Goal: Task Accomplishment & Management: Manage account settings

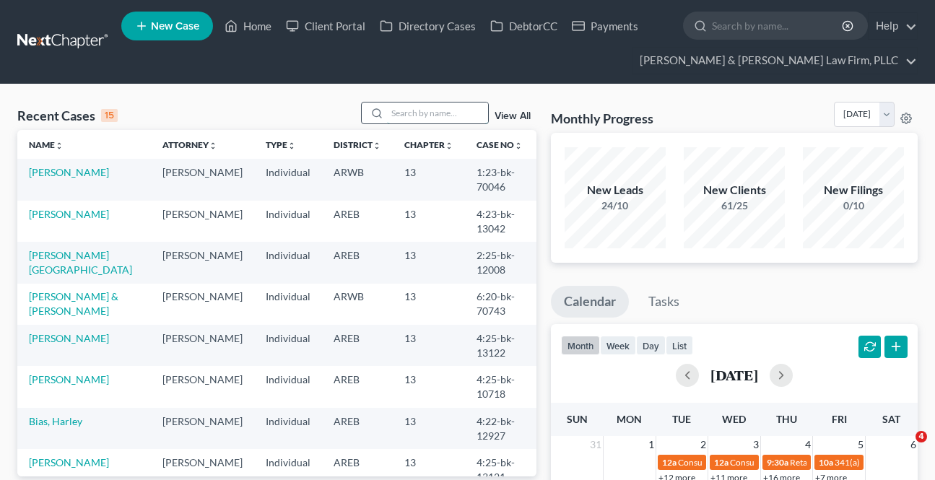
drag, startPoint x: 0, startPoint y: 0, endPoint x: 404, endPoint y: 107, distance: 418.0
click at [404, 107] on input "search" at bounding box center [437, 112] width 101 height 21
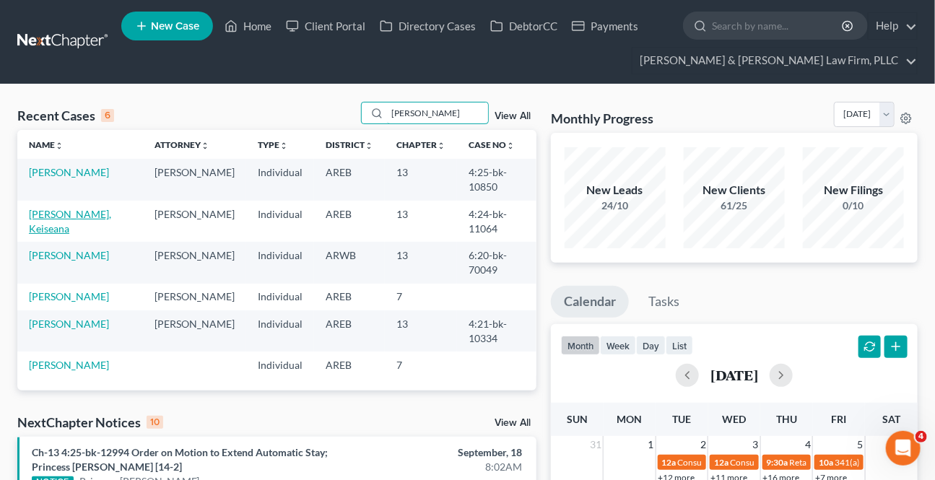
type input "[PERSON_NAME]"
click at [56, 208] on link "[PERSON_NAME], Keiseana" at bounding box center [70, 221] width 82 height 27
select select "2"
select select "1"
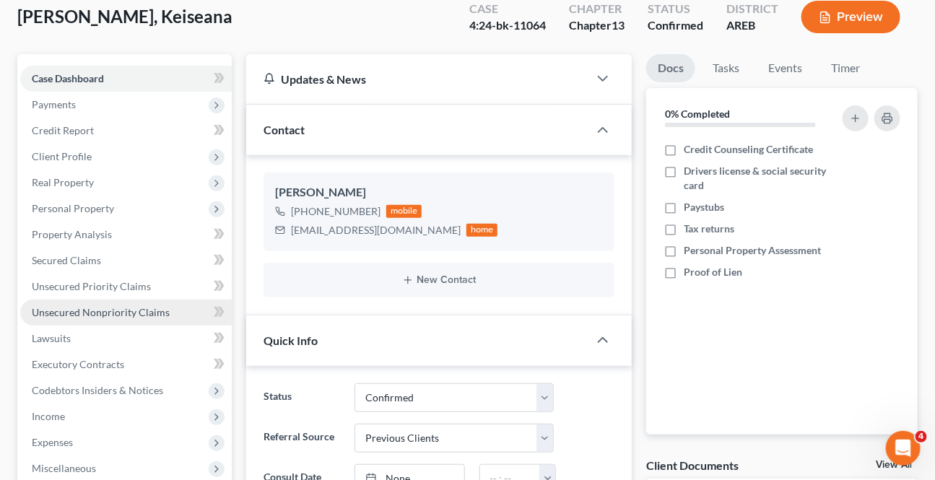
scroll to position [328, 0]
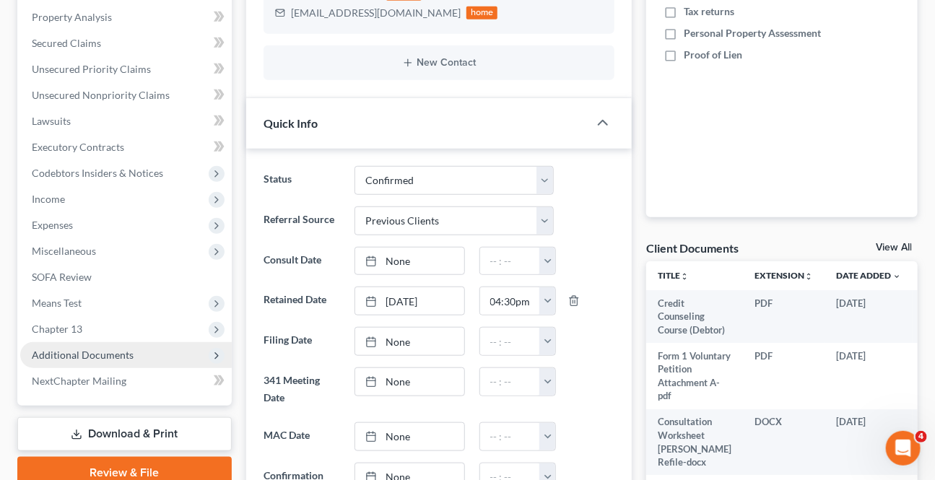
click at [119, 347] on span "Additional Documents" at bounding box center [125, 355] width 211 height 26
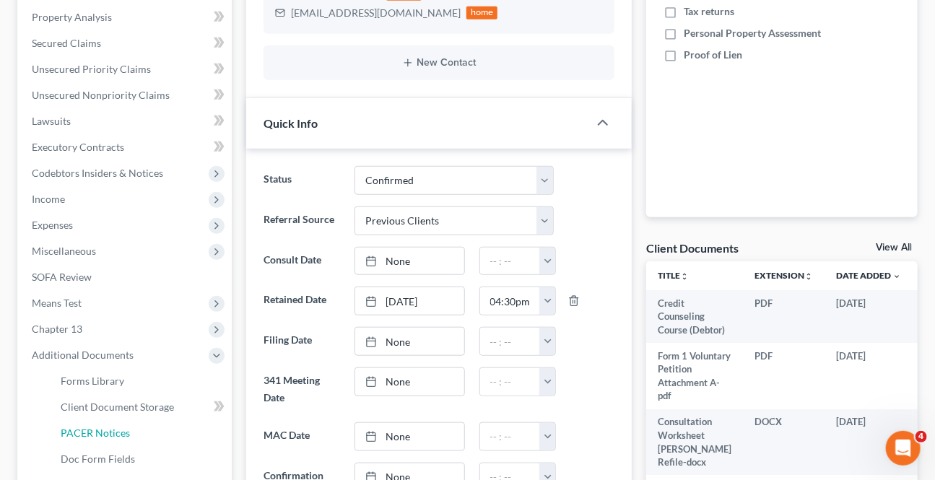
drag, startPoint x: 69, startPoint y: 426, endPoint x: 29, endPoint y: 406, distance: 45.2
click at [68, 424] on link "PACER Notices" at bounding box center [140, 433] width 183 height 26
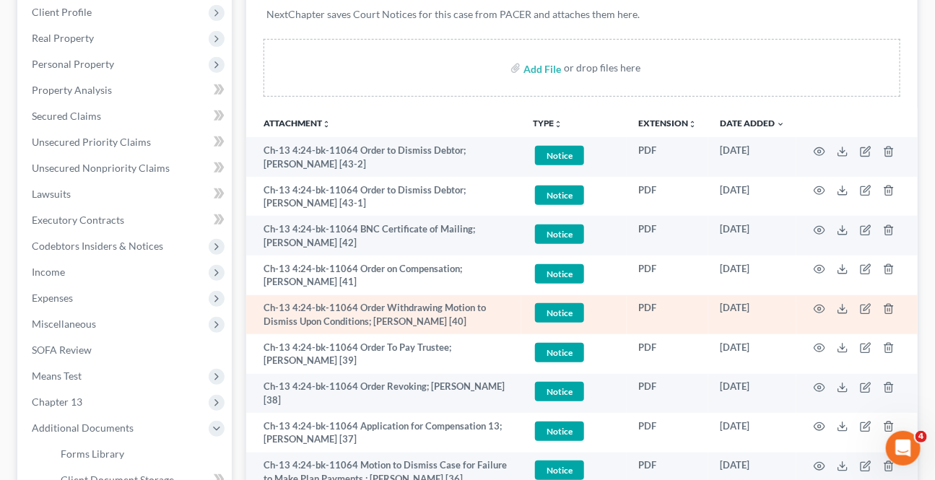
scroll to position [262, 0]
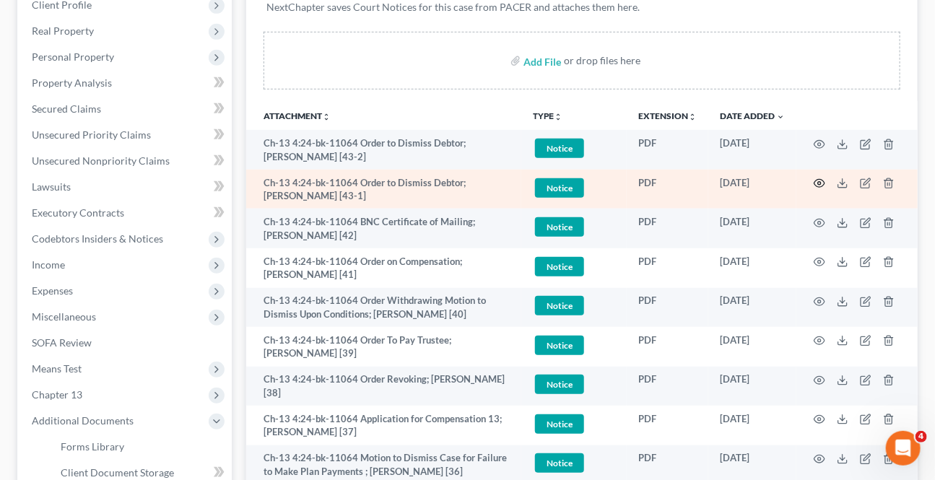
click at [823, 181] on icon "button" at bounding box center [819, 184] width 11 height 8
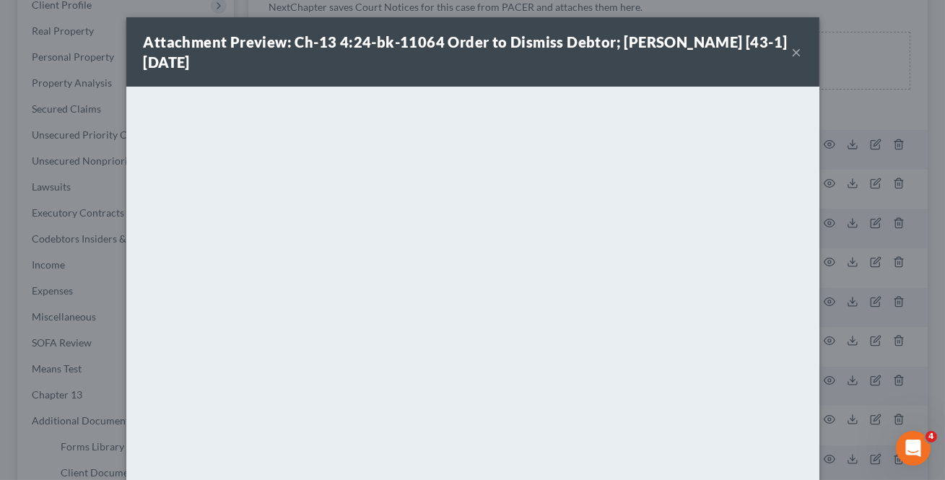
click at [792, 53] on button "×" at bounding box center [797, 51] width 10 height 17
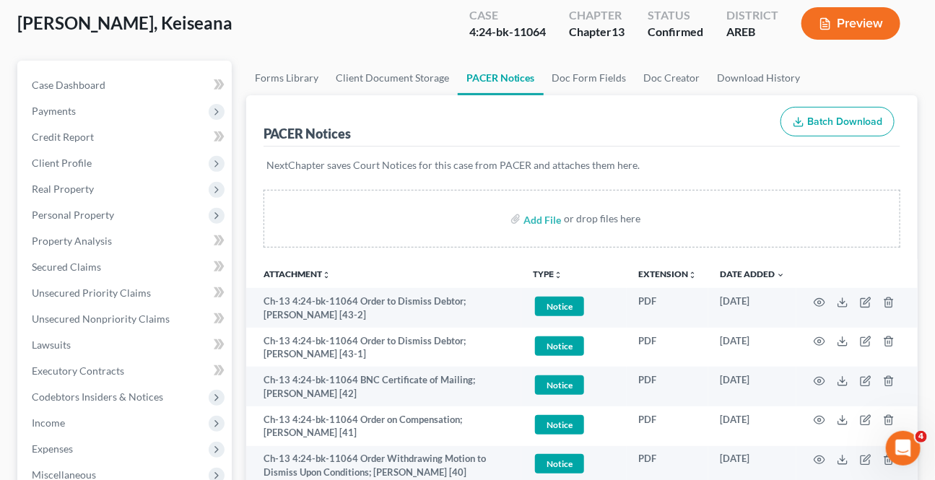
scroll to position [0, 0]
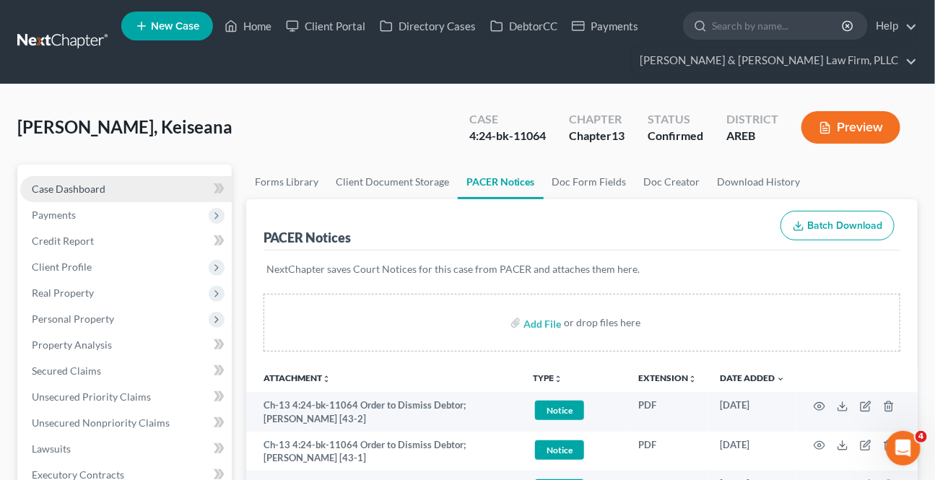
click at [64, 193] on link "Case Dashboard" at bounding box center [125, 189] width 211 height 26
select select "1"
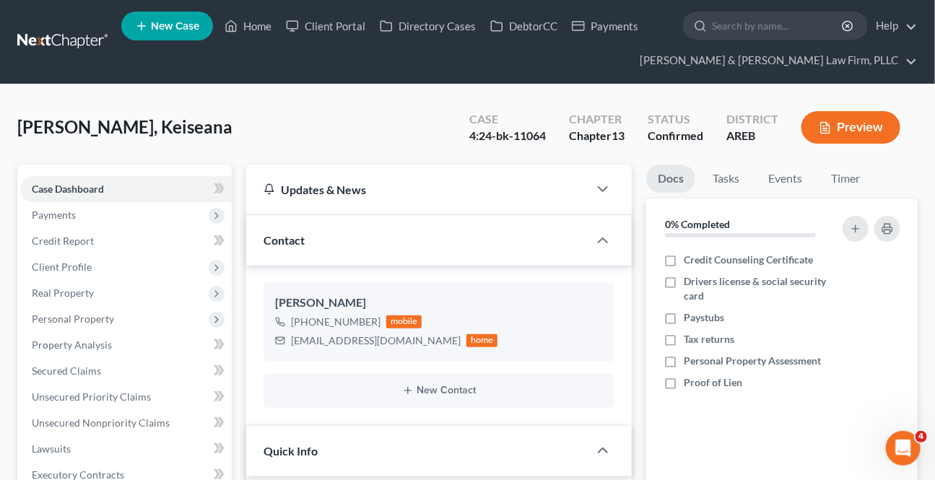
scroll to position [262, 0]
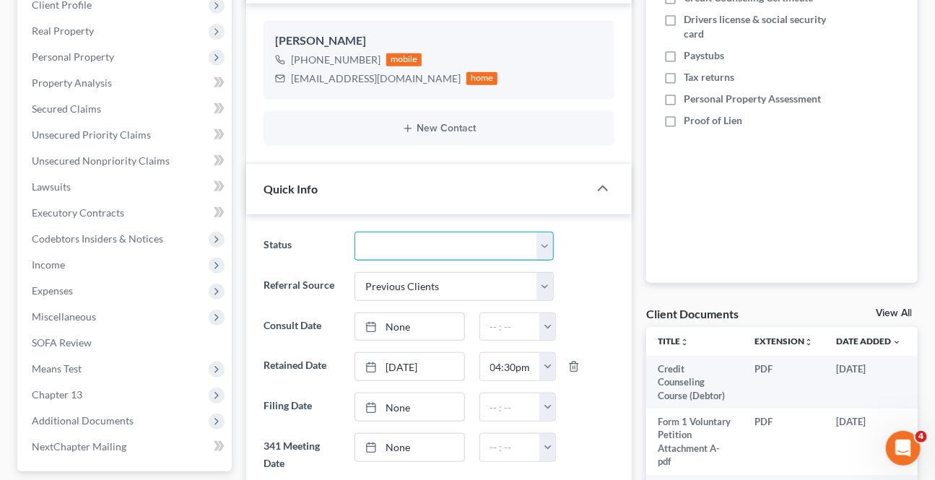
click at [397, 245] on select "Awaiting 341 Chapter 7 - Attended Meeting Confirmed Discharged Dismissed New Co…" at bounding box center [453, 246] width 198 height 29
select select "4"
click at [354, 232] on select "Awaiting 341 Chapter 7 - Attended Meeting Confirmed Discharged Dismissed New Co…" at bounding box center [453, 246] width 198 height 29
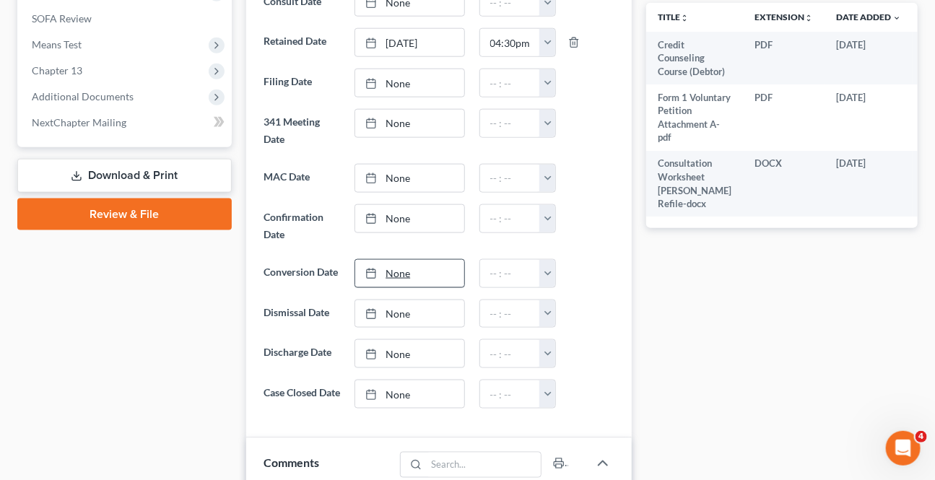
scroll to position [590, 0]
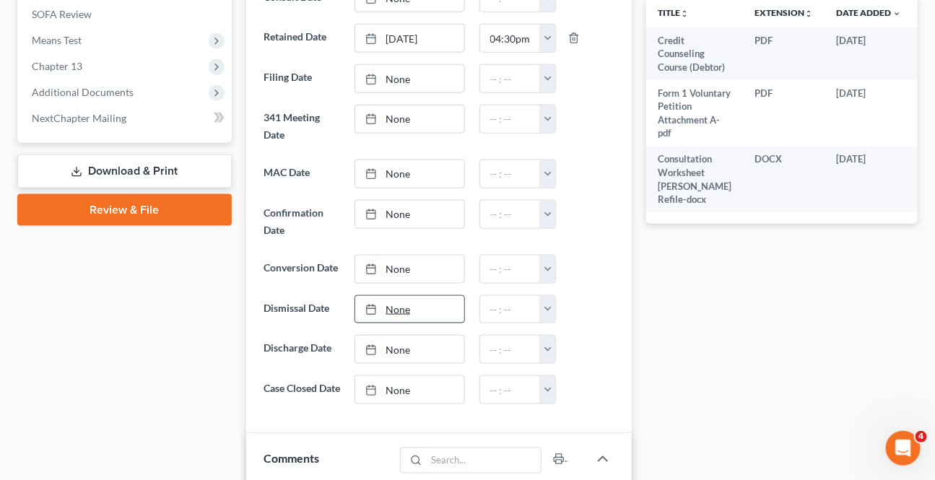
click at [400, 305] on link "None" at bounding box center [409, 309] width 108 height 27
type input "[DATE]"
click at [548, 306] on button "button" at bounding box center [547, 309] width 16 height 27
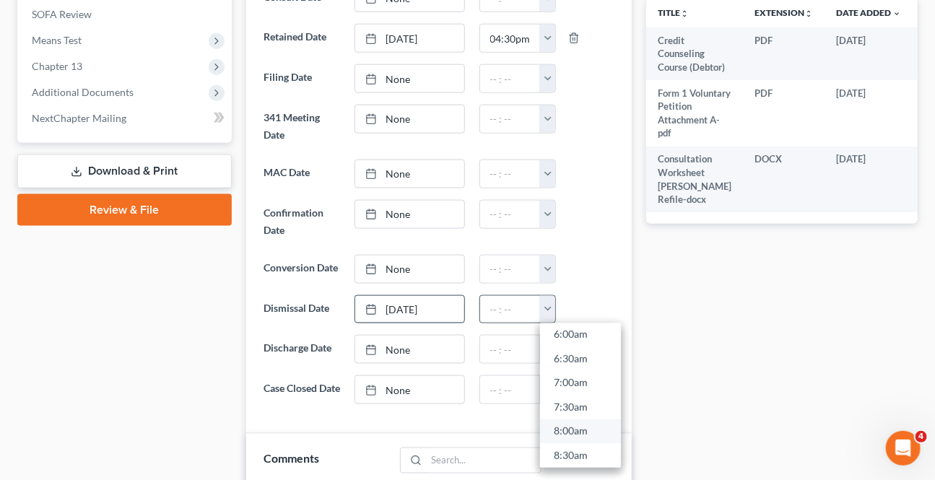
scroll to position [393, 0]
click at [577, 390] on link "9:00am" at bounding box center [580, 384] width 81 height 25
type input "9:00am"
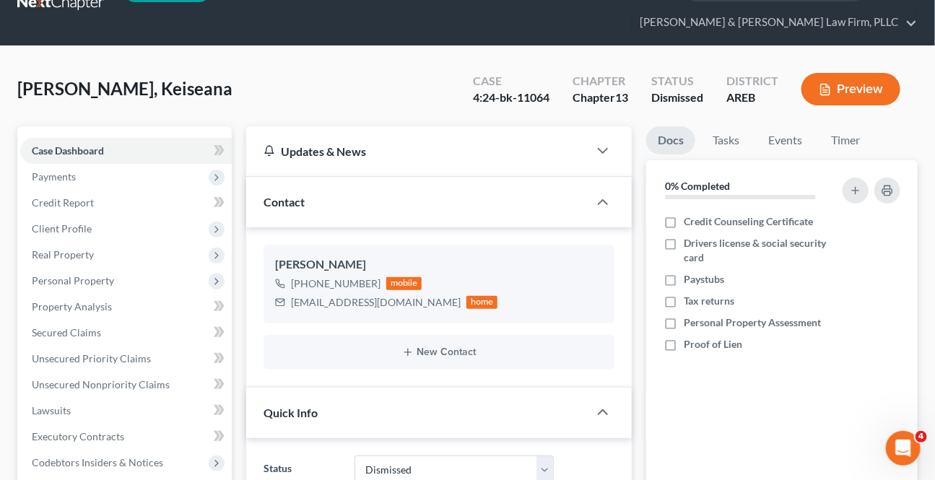
scroll to position [0, 0]
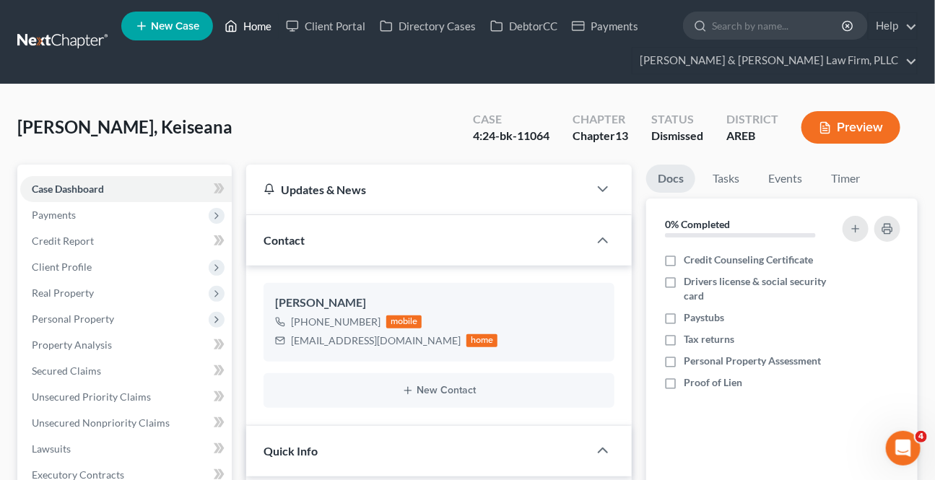
click at [242, 21] on link "Home" at bounding box center [247, 26] width 61 height 26
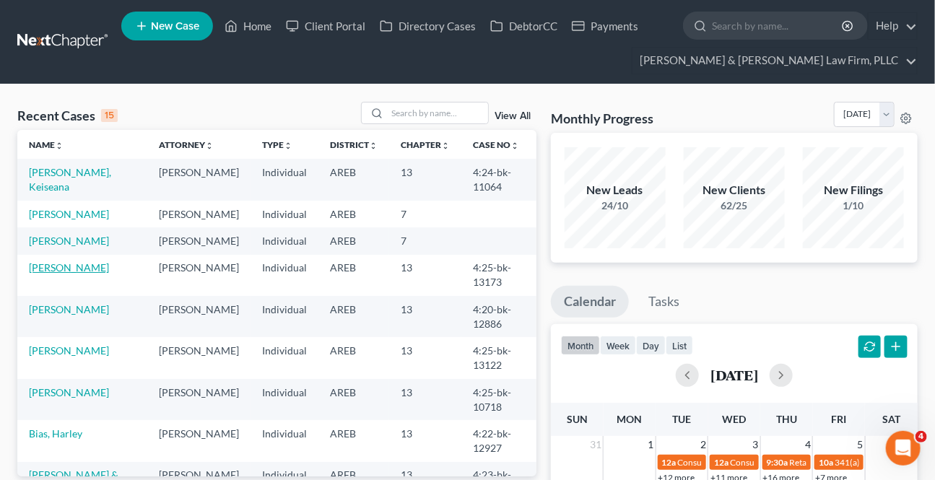
click at [85, 266] on link "[PERSON_NAME]" at bounding box center [69, 267] width 80 height 12
select select "6"
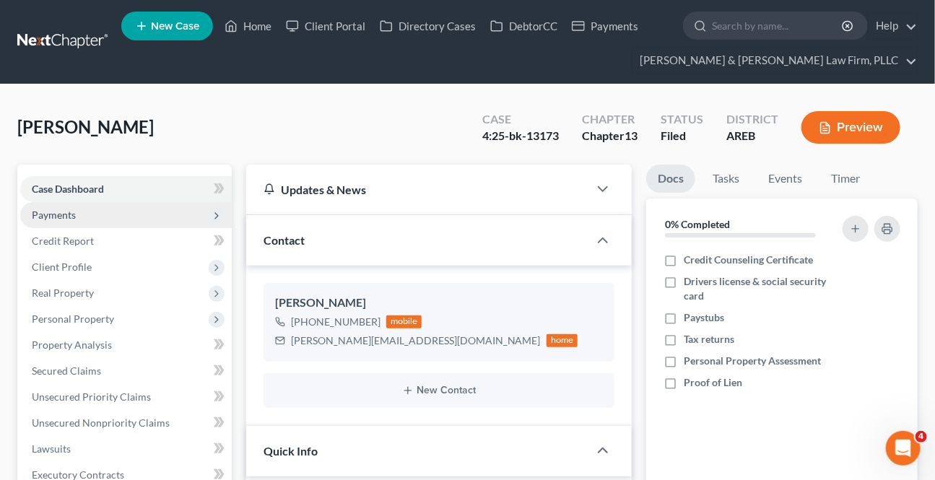
click at [87, 215] on span "Payments" at bounding box center [125, 215] width 211 height 26
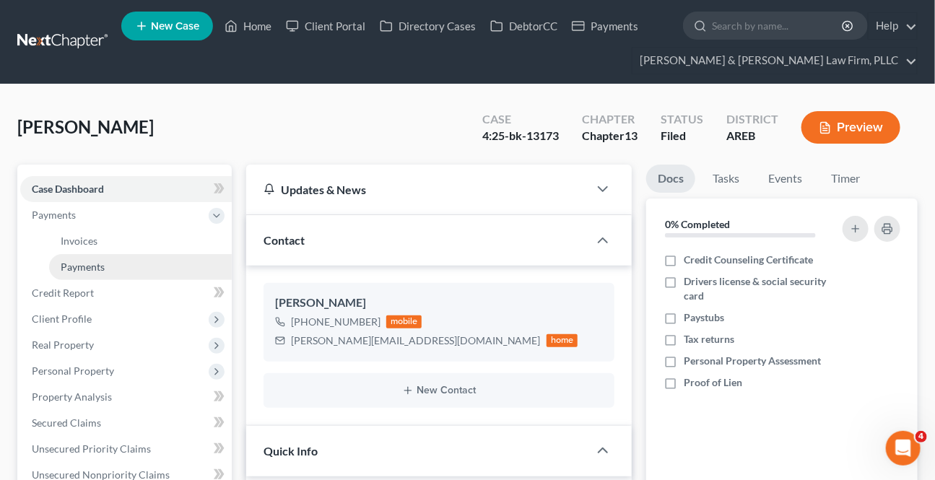
click at [82, 265] on span "Payments" at bounding box center [83, 267] width 44 height 12
